Goal: Navigation & Orientation: Find specific page/section

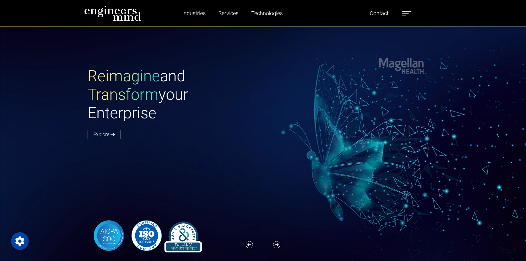
click at [406, 11] on label at bounding box center [407, 13] width 10 height 7
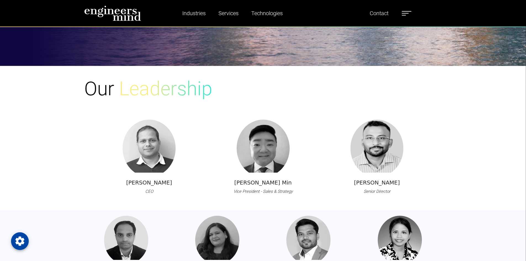
scroll to position [276, 0]
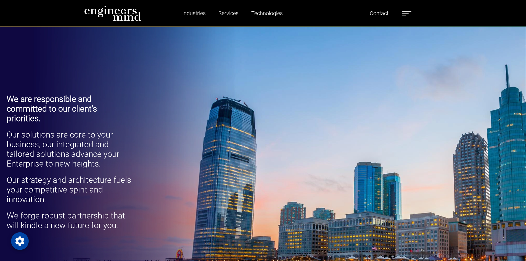
click at [404, 11] on label at bounding box center [407, 13] width 10 height 7
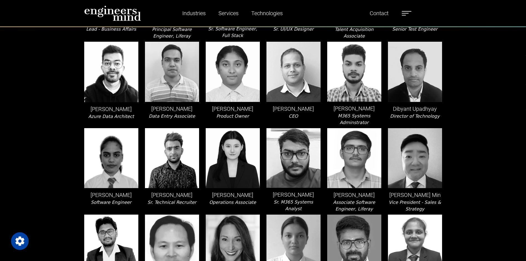
scroll to position [359, 0]
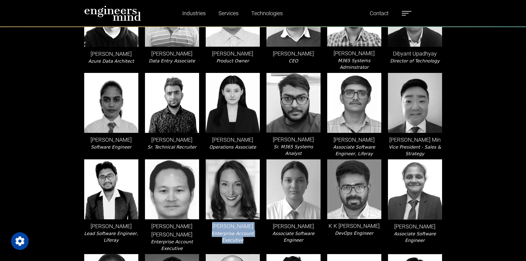
drag, startPoint x: 262, startPoint y: 235, endPoint x: 210, endPoint y: 217, distance: 55.4
click at [210, 217] on div "[PERSON_NAME] Enterprise Account Executive" at bounding box center [232, 205] width 61 height 92
click at [210, 222] on p "[PERSON_NAME]" at bounding box center [233, 226] width 54 height 8
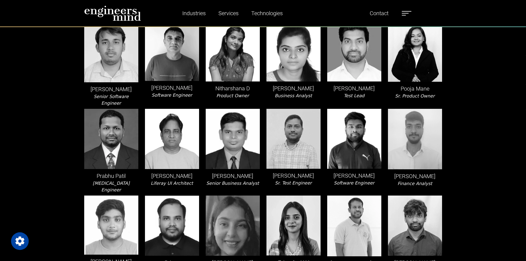
scroll to position [828, 0]
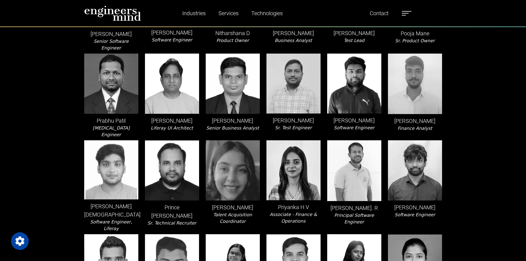
drag, startPoint x: 446, startPoint y: 89, endPoint x: 399, endPoint y: 106, distance: 49.6
drag, startPoint x: 393, startPoint y: 94, endPoint x: 434, endPoint y: 104, distance: 42.9
click at [434, 104] on div "[PERSON_NAME] Finance Analyst" at bounding box center [415, 96] width 61 height 84
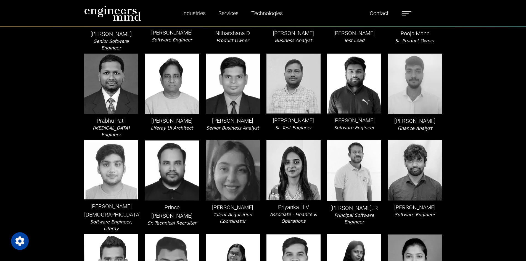
scroll to position [856, 0]
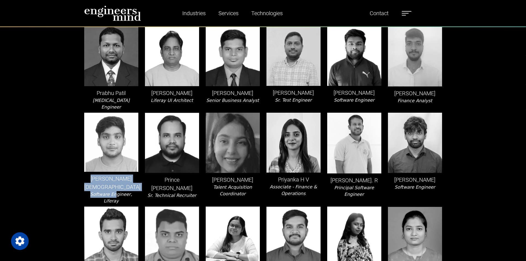
drag, startPoint x: 90, startPoint y: 146, endPoint x: 109, endPoint y: 154, distance: 20.4
click at [109, 154] on div "[PERSON_NAME][DEMOGRAPHIC_DATA] Software Engineer, Liferay" at bounding box center [111, 159] width 61 height 92
click at [434, 160] on div "[PERSON_NAME] Software Engineer" at bounding box center [415, 159] width 61 height 92
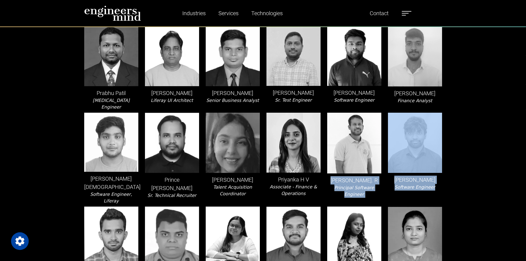
drag, startPoint x: 436, startPoint y: 158, endPoint x: 338, endPoint y: 148, distance: 99.1
click at [338, 176] on p "[PERSON_NAME]. R" at bounding box center [354, 180] width 54 height 8
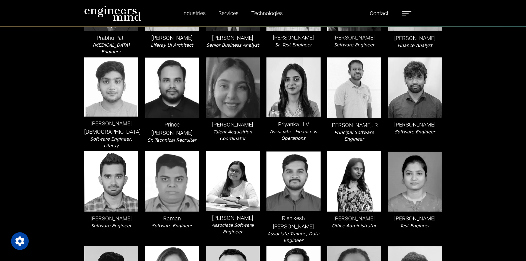
scroll to position [966, 0]
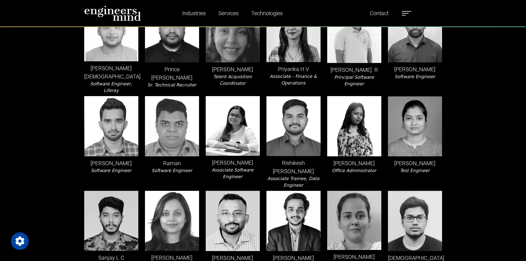
click at [149, 253] on p "[PERSON_NAME]" at bounding box center [172, 257] width 54 height 8
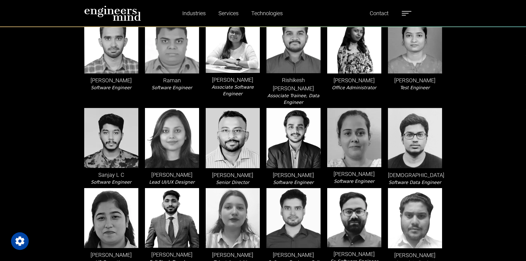
scroll to position [1077, 0]
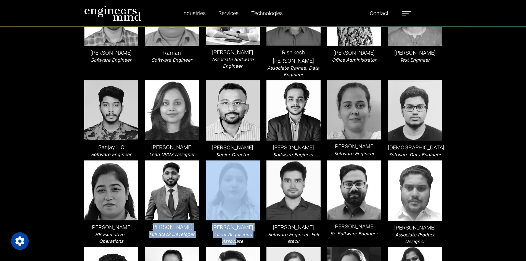
drag, startPoint x: 153, startPoint y: 179, endPoint x: 253, endPoint y: 183, distance: 99.5
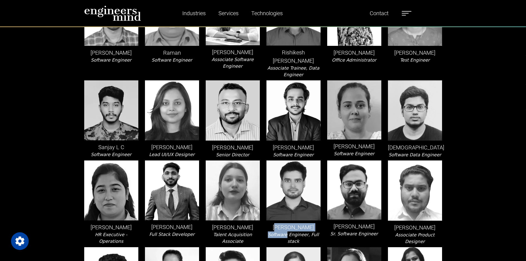
drag, startPoint x: 274, startPoint y: 176, endPoint x: 282, endPoint y: 186, distance: 12.0
click at [282, 186] on div "[PERSON_NAME] Software Engineer, Full stack" at bounding box center [293, 202] width 61 height 84
click at [282, 232] on icon "Software Engineer, Full stack" at bounding box center [293, 238] width 51 height 12
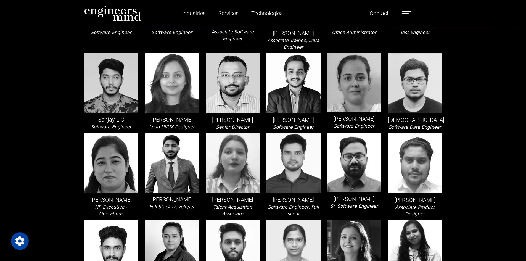
scroll to position [1132, 0]
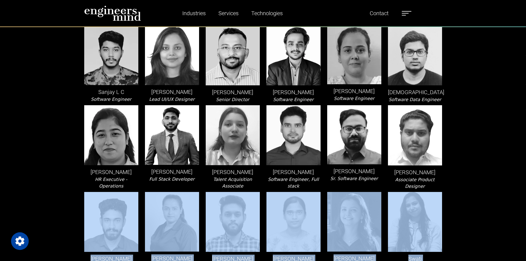
drag, startPoint x: 71, startPoint y: 174, endPoint x: 487, endPoint y: 223, distance: 418.4
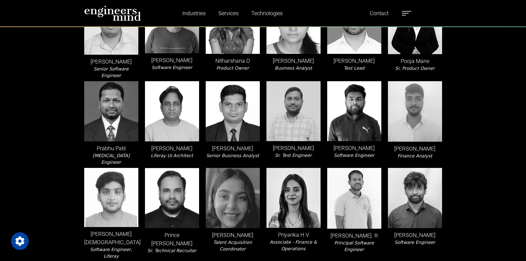
scroll to position [745, 0]
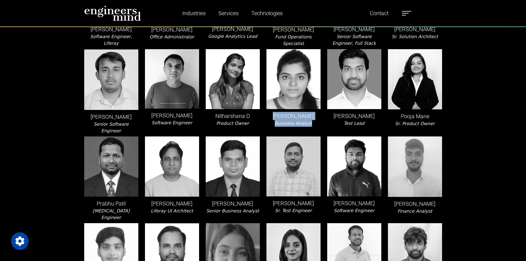
drag, startPoint x: 278, startPoint y: 94, endPoint x: 312, endPoint y: 105, distance: 36.3
click at [312, 105] on div "[PERSON_NAME] Business Analyst" at bounding box center [293, 91] width 61 height 85
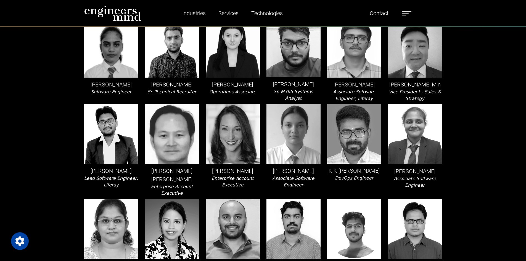
scroll to position [497, 0]
